Goal: Information Seeking & Learning: Learn about a topic

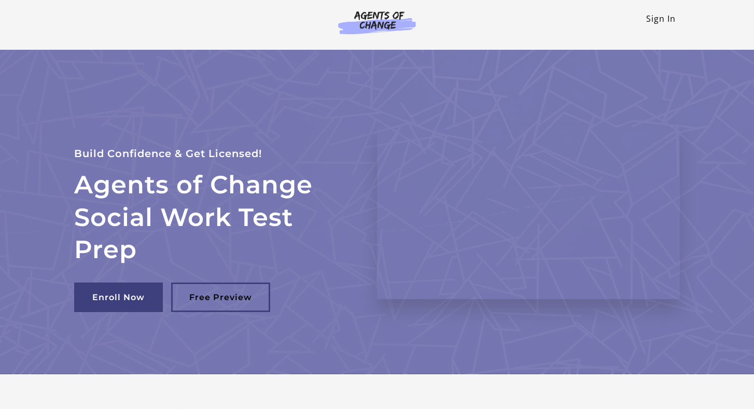
click at [661, 19] on link "Sign In" at bounding box center [661, 18] width 30 height 11
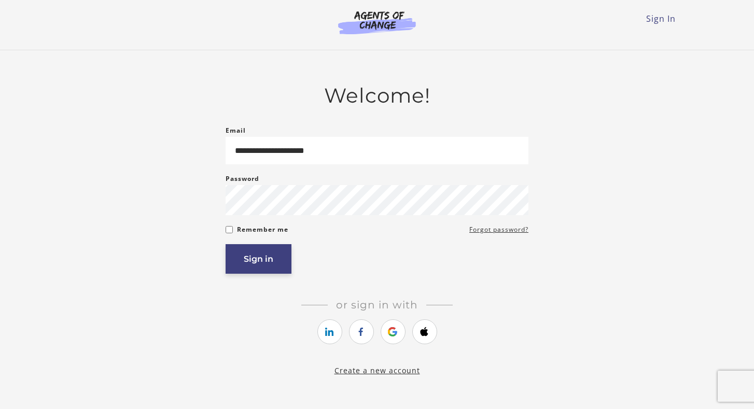
click at [273, 263] on button "Sign in" at bounding box center [259, 259] width 66 height 30
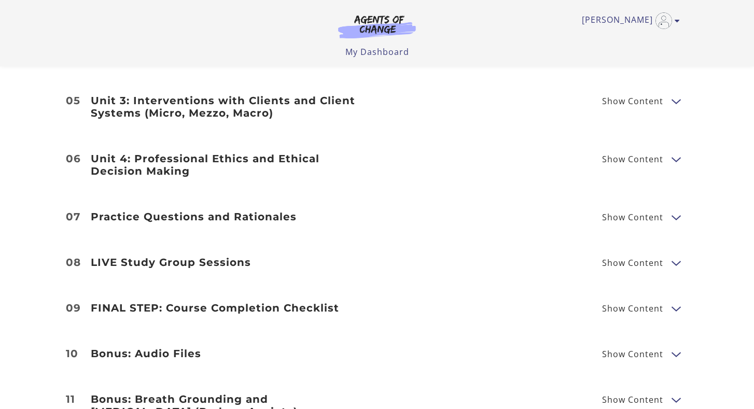
scroll to position [1488, 0]
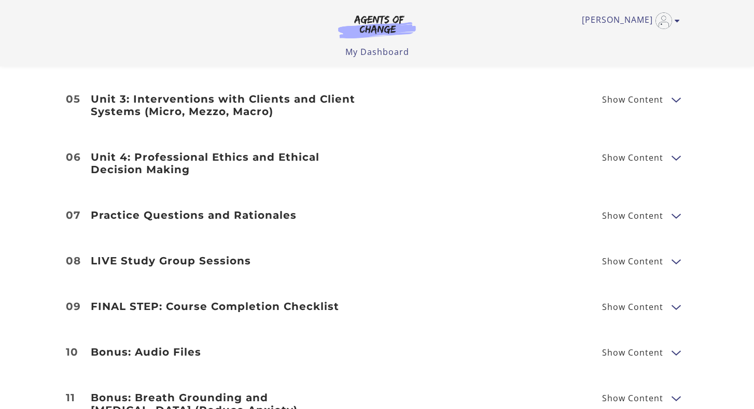
click at [643, 212] on span "Show Content" at bounding box center [632, 216] width 61 height 8
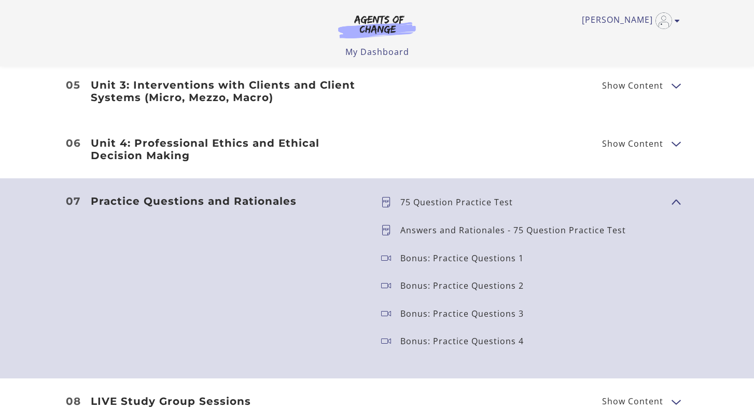
scroll to position [1507, 0]
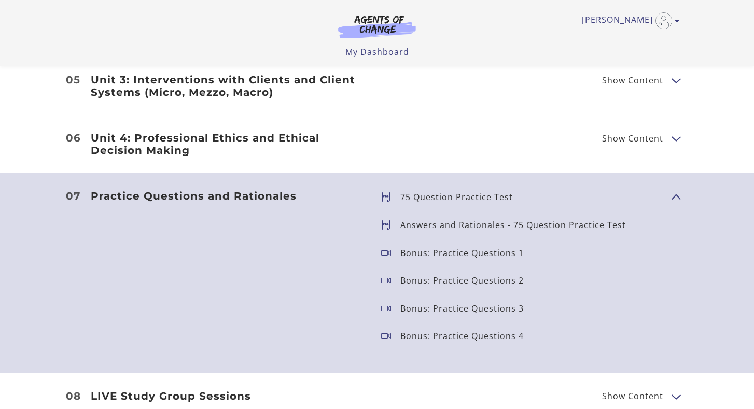
click at [503, 193] on p "75 Question Practice Test" at bounding box center [460, 197] width 121 height 8
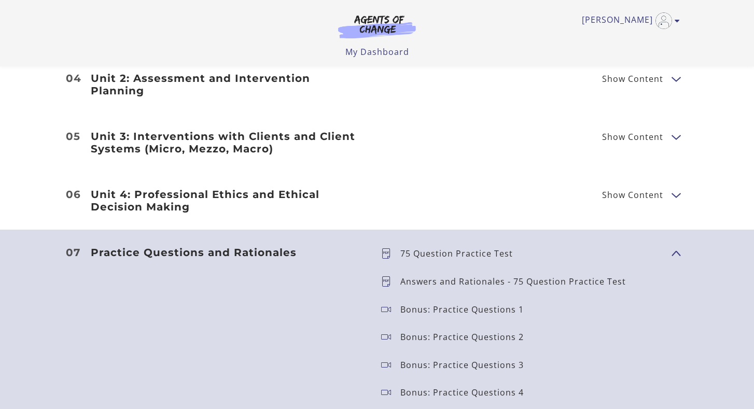
scroll to position [1441, 0]
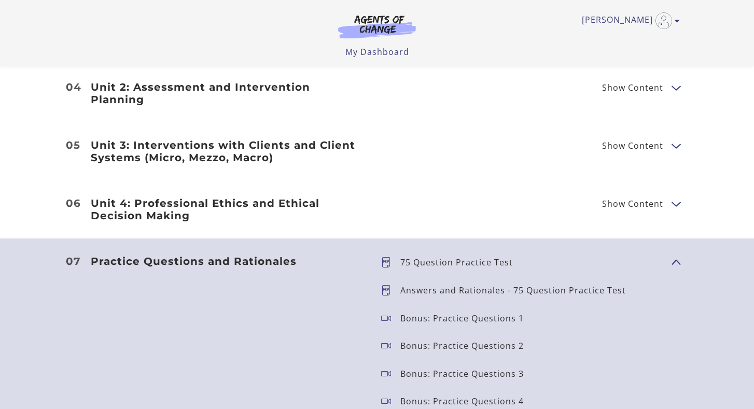
click at [283, 255] on h3 "Practice Questions and Rationales" at bounding box center [228, 261] width 274 height 12
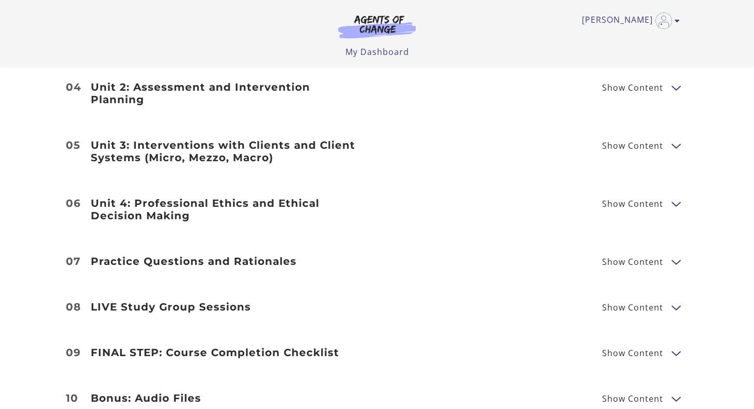
click at [283, 255] on h3 "Practice Questions and Rationales" at bounding box center [228, 261] width 274 height 12
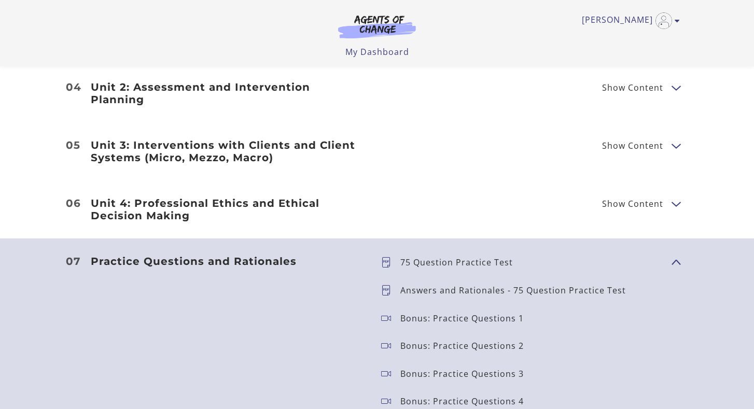
click at [656, 200] on span "Show Content" at bounding box center [632, 204] width 61 height 8
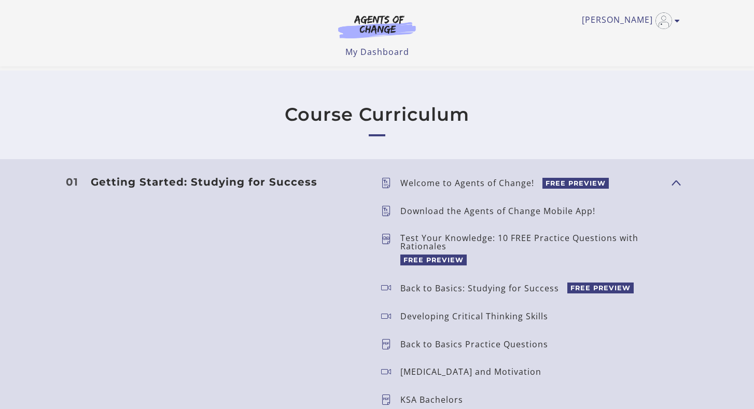
scroll to position [800, 0]
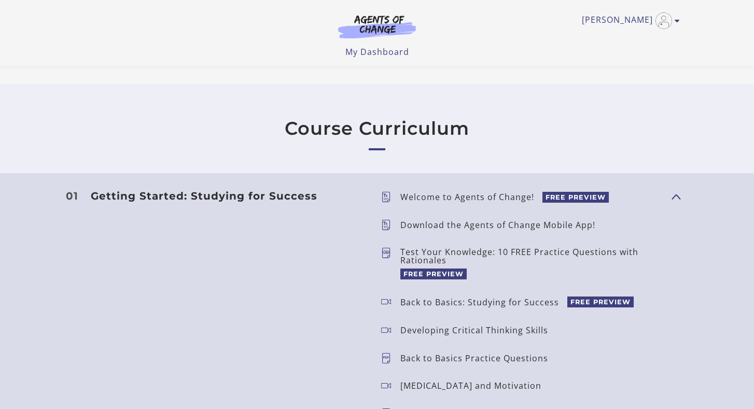
click at [451, 275] on span "FREE PREVIEW" at bounding box center [433, 274] width 66 height 11
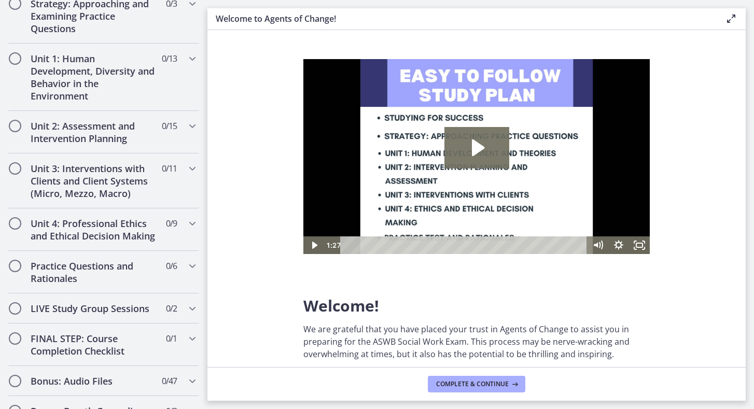
scroll to position [714, 0]
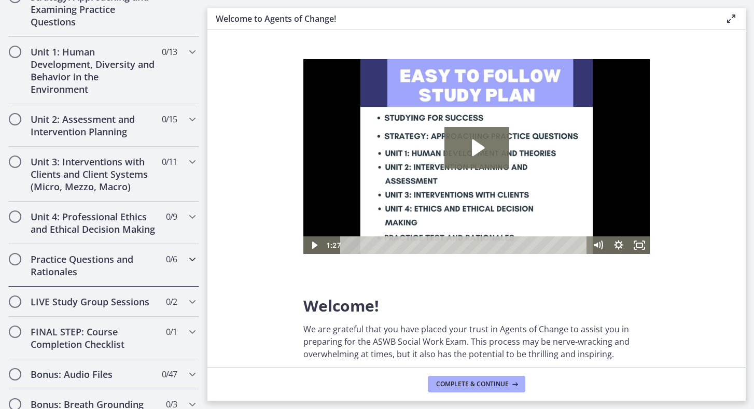
click at [186, 266] on div "Practice Questions and Rationales 0 / 6 Completed" at bounding box center [103, 265] width 191 height 43
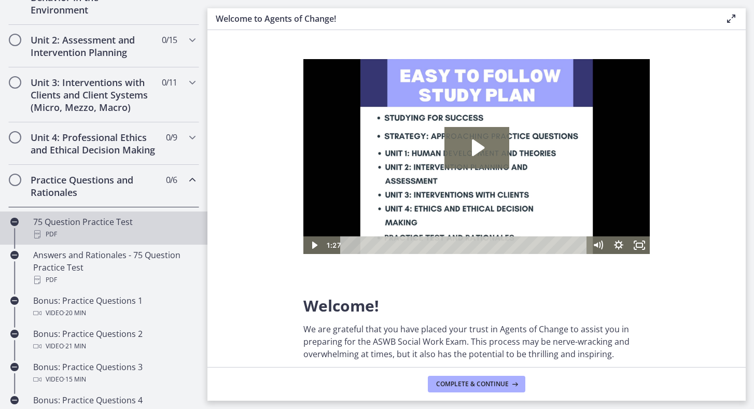
scroll to position [319, 0]
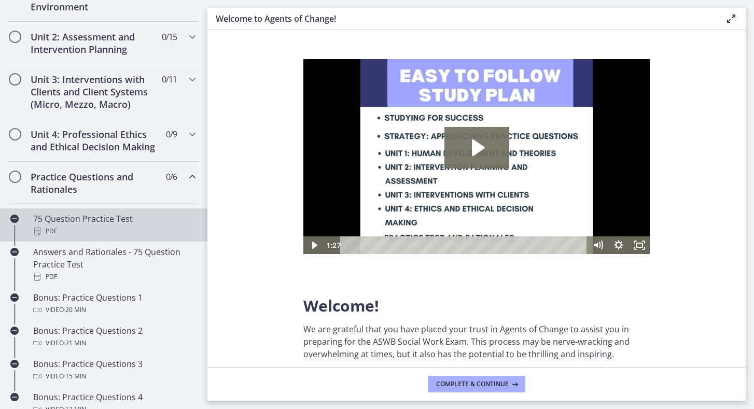
click at [178, 229] on div "PDF" at bounding box center [114, 231] width 162 height 12
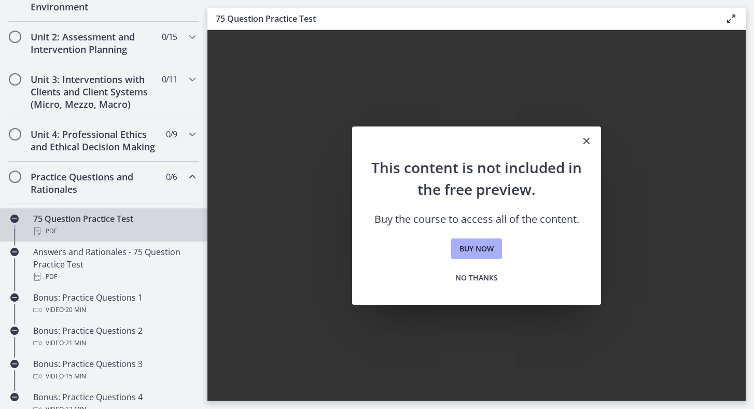
click at [178, 229] on div "PDF" at bounding box center [114, 231] width 162 height 12
click at [490, 280] on span "No thanks" at bounding box center [476, 278] width 43 height 12
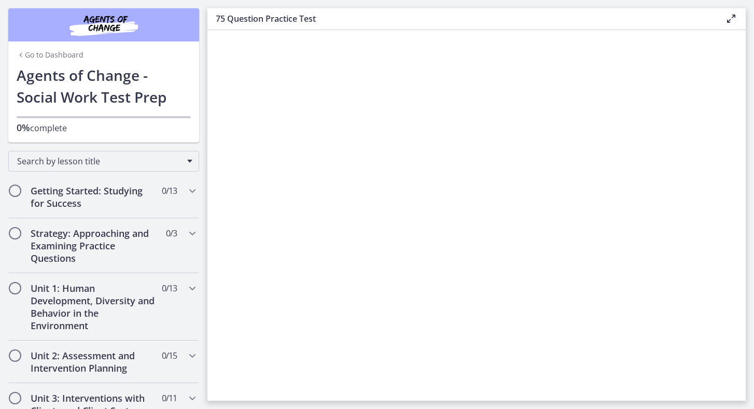
click at [73, 55] on link "Go to Dashboard" at bounding box center [50, 55] width 67 height 10
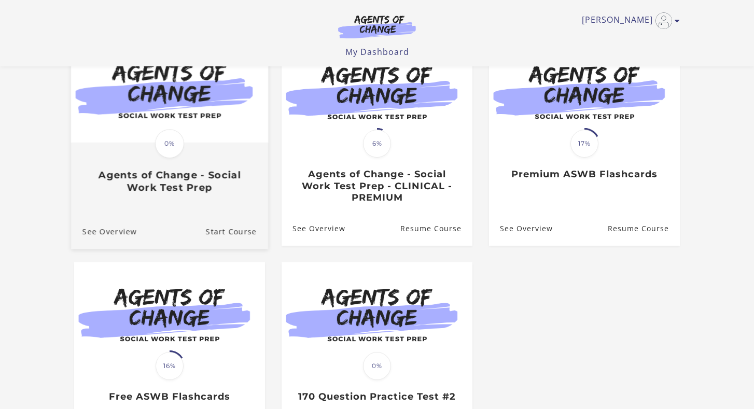
scroll to position [122, 0]
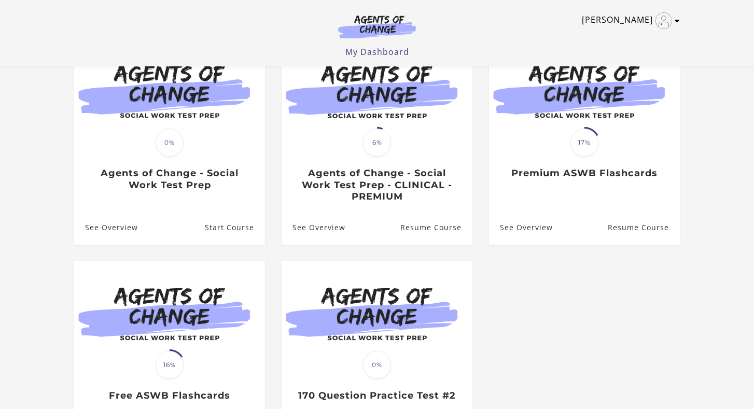
click at [678, 19] on icon "Toggle menu" at bounding box center [677, 21] width 5 height 8
click at [645, 36] on link "My Account" at bounding box center [636, 38] width 91 height 18
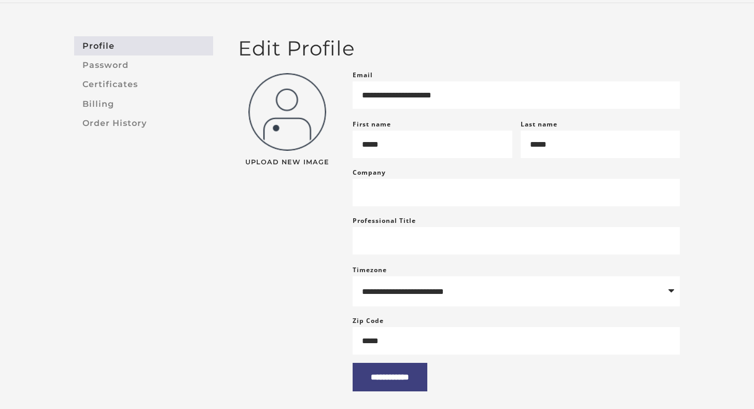
scroll to position [65, 0]
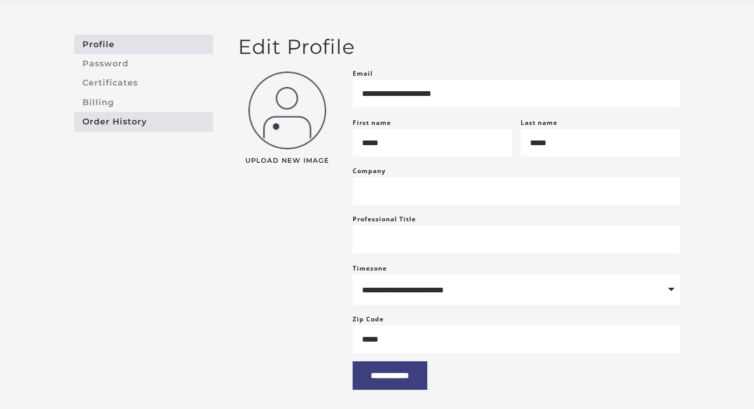
click at [128, 118] on link "Order History" at bounding box center [143, 121] width 139 height 19
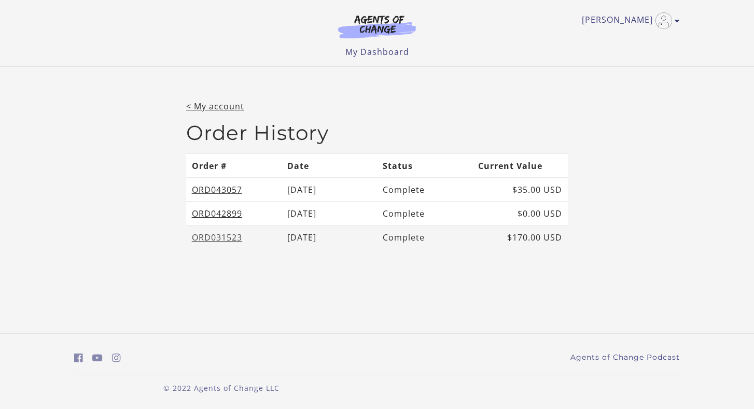
click at [224, 239] on link "ORD031523" at bounding box center [217, 237] width 50 height 11
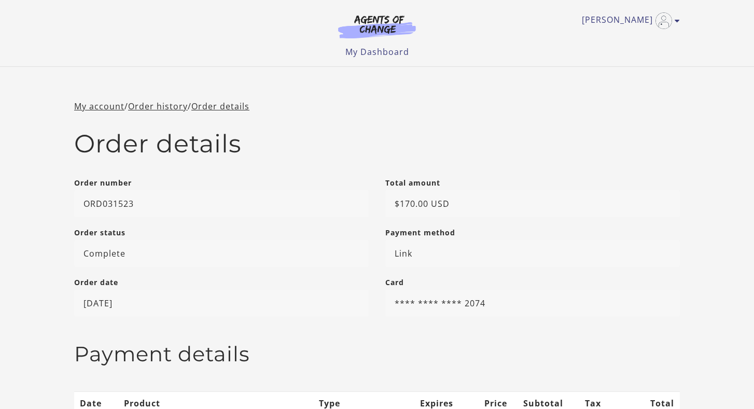
click at [396, 28] on img at bounding box center [377, 27] width 100 height 24
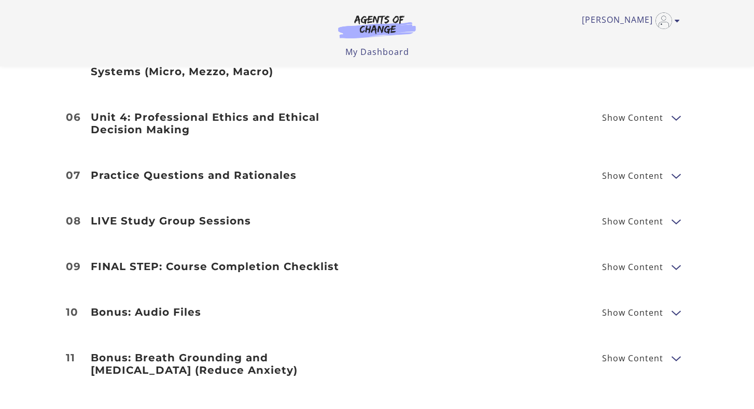
scroll to position [1516, 0]
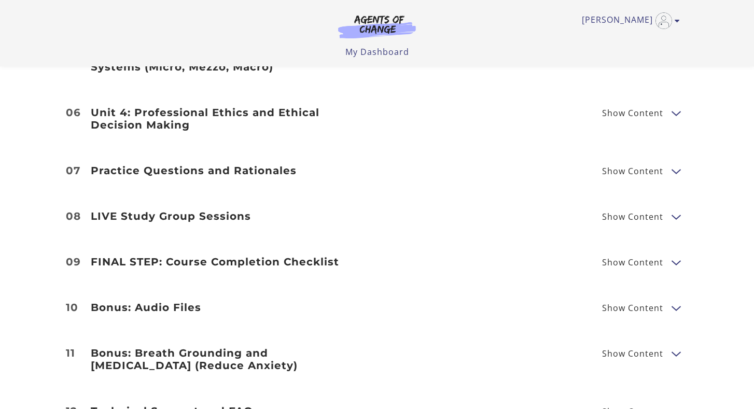
click at [648, 167] on span "Show Content" at bounding box center [632, 171] width 61 height 8
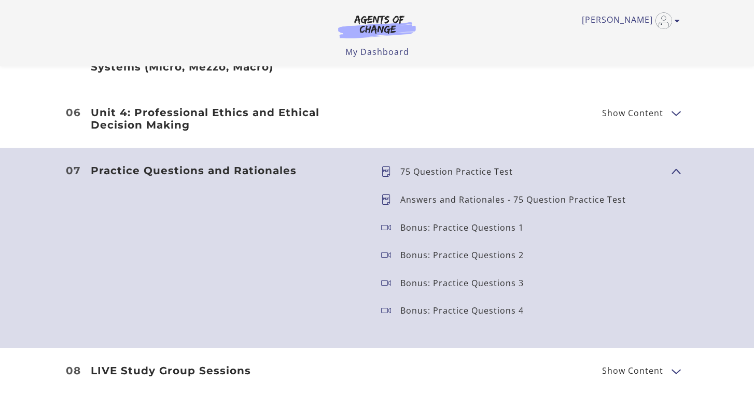
click at [504, 168] on p "75 Question Practice Test" at bounding box center [460, 172] width 121 height 8
click at [387, 166] on icon at bounding box center [390, 171] width 19 height 10
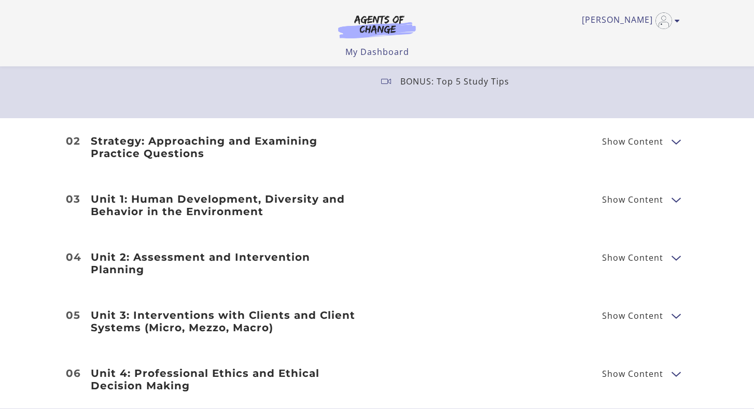
scroll to position [1248, 0]
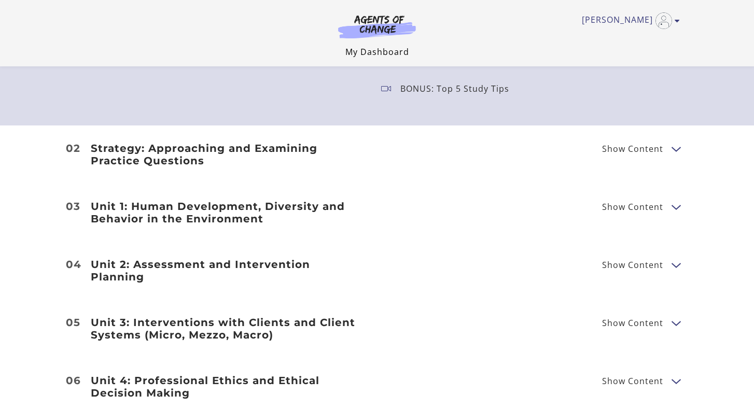
click at [401, 51] on link "My Dashboard" at bounding box center [377, 51] width 64 height 11
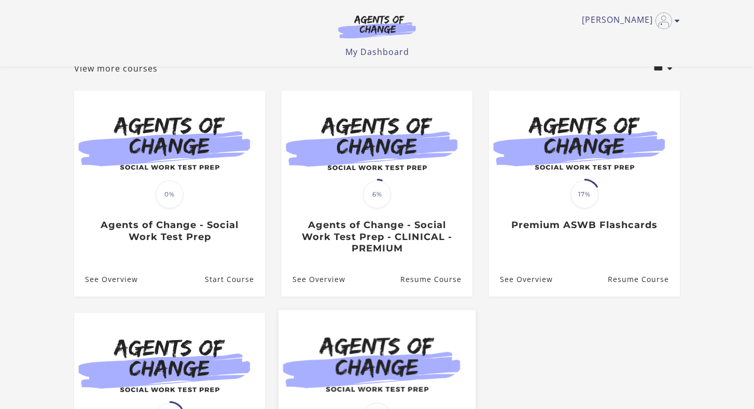
scroll to position [74, 0]
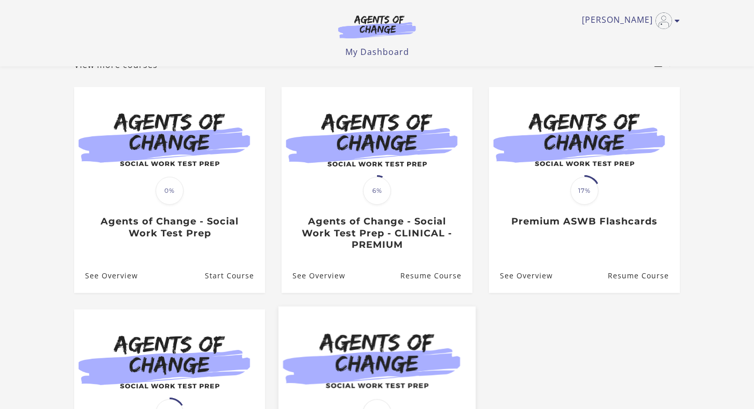
click at [384, 219] on div "Translation missing: en.liquid.partials.dashboard_course_card.progress_descript…" at bounding box center [377, 221] width 191 height 60
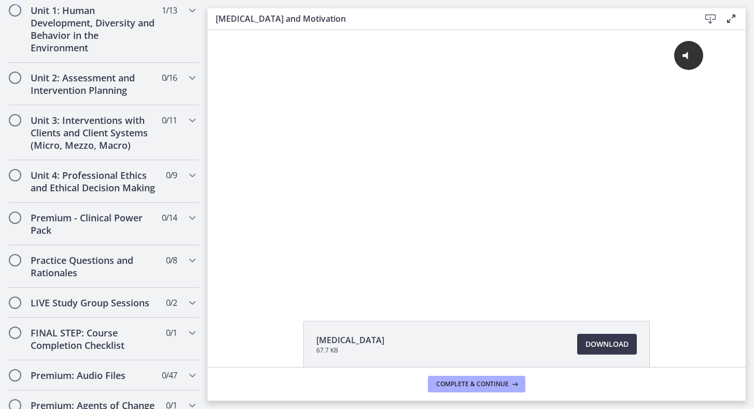
scroll to position [711, 0]
click at [177, 265] on span "0 / 8 Completed" at bounding box center [171, 260] width 11 height 12
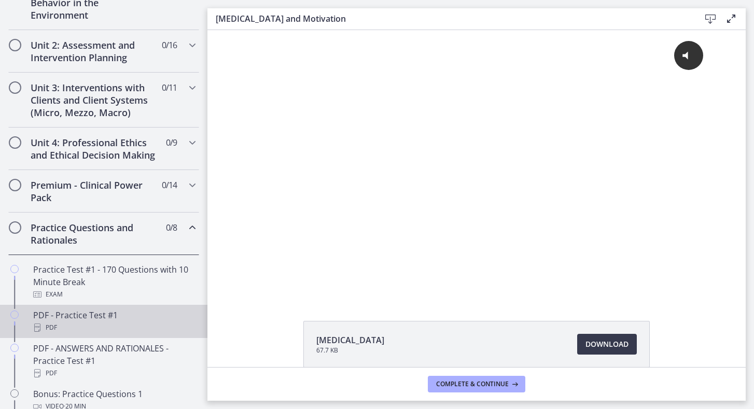
scroll to position [343, 0]
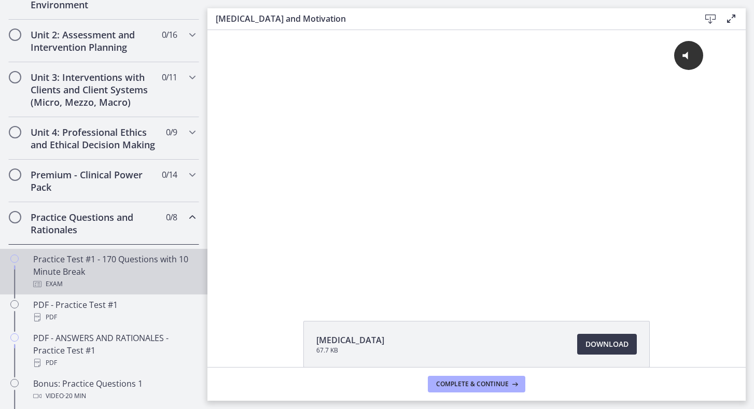
click at [161, 279] on div "Exam" at bounding box center [114, 284] width 162 height 12
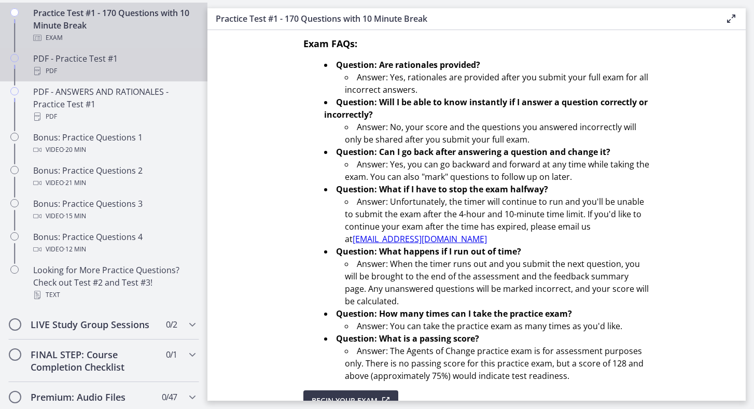
scroll to position [590, 0]
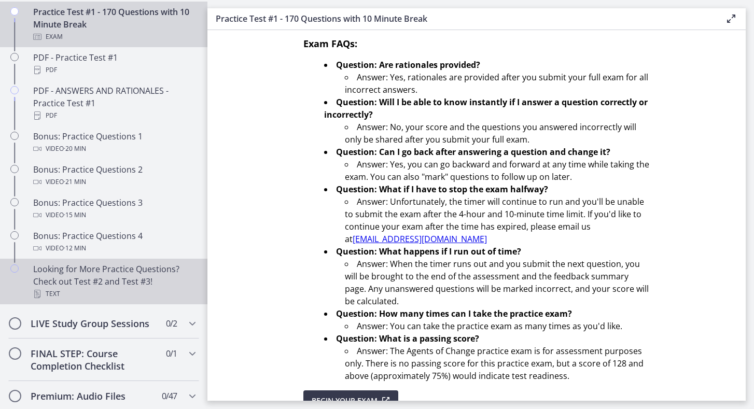
click at [138, 282] on div "Looking for More Practice Questions? Check out Test #2 and Test #3! Text" at bounding box center [114, 281] width 162 height 37
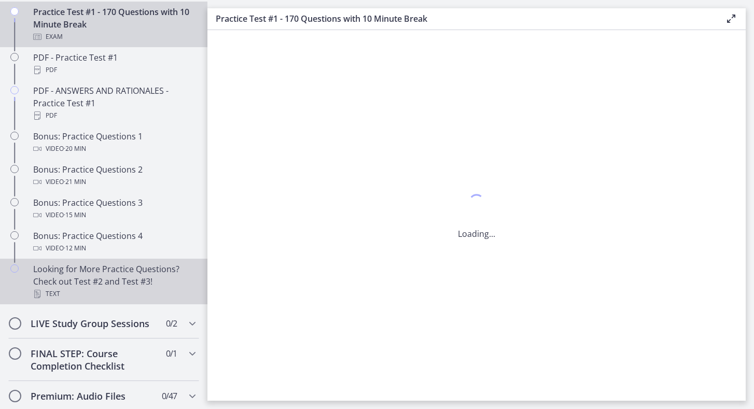
scroll to position [0, 0]
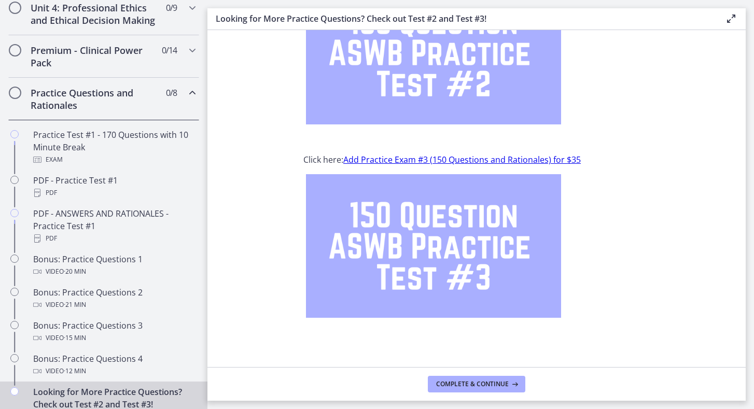
scroll to position [469, 0]
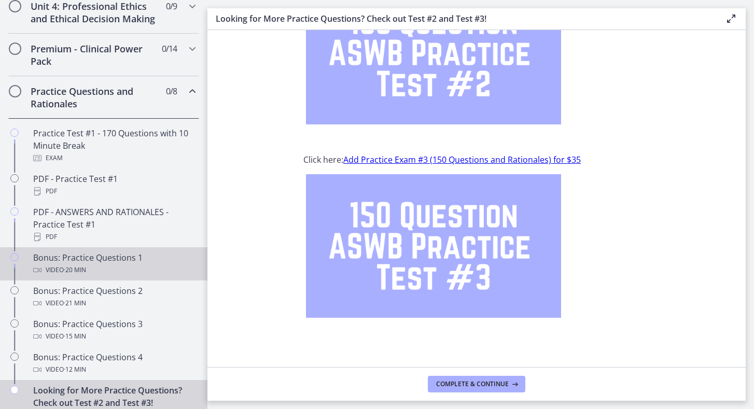
click at [143, 263] on div "Bonus: Practice Questions 1 Video · 20 min" at bounding box center [114, 264] width 162 height 25
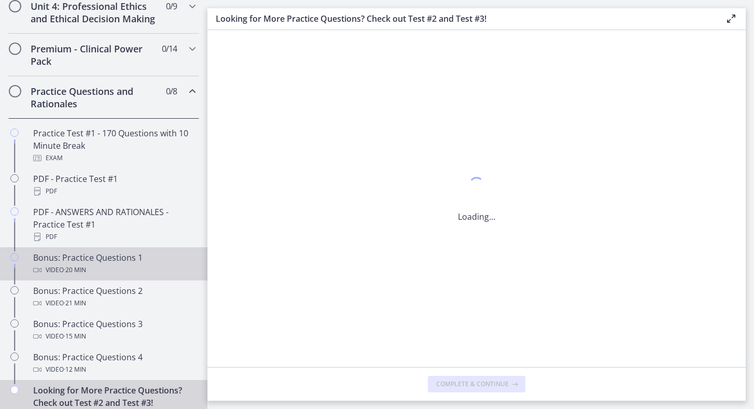
scroll to position [0, 0]
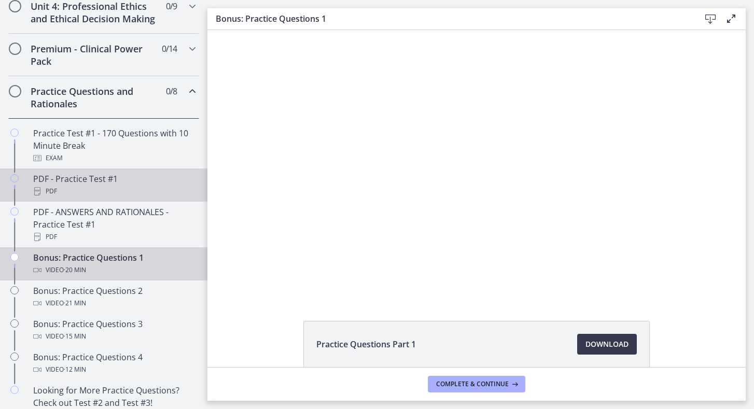
click at [136, 185] on div "PDF - Practice Test #1 PDF" at bounding box center [114, 185] width 162 height 25
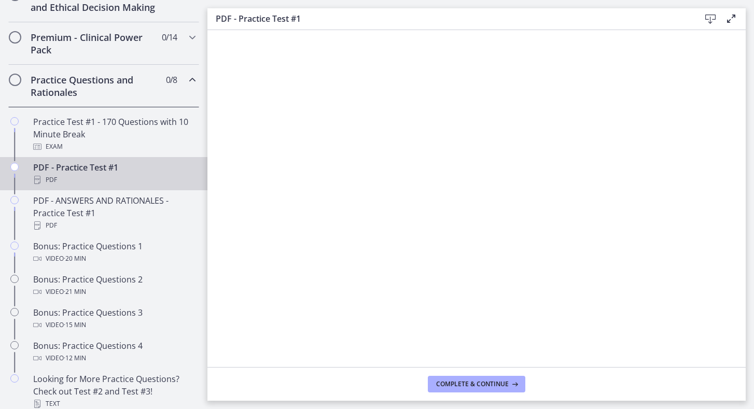
scroll to position [448, 0]
